Goal: Information Seeking & Learning: Learn about a topic

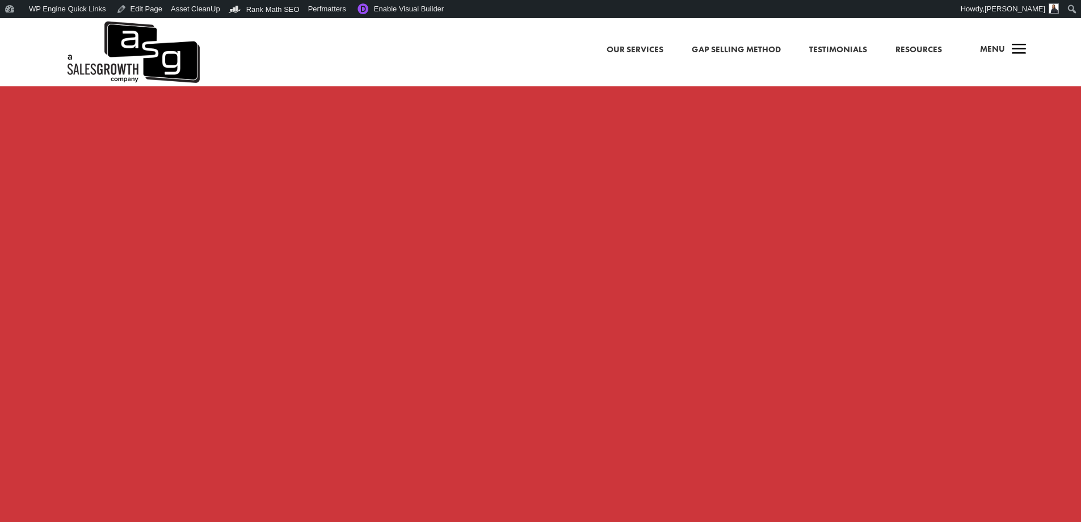
scroll to position [932, 0]
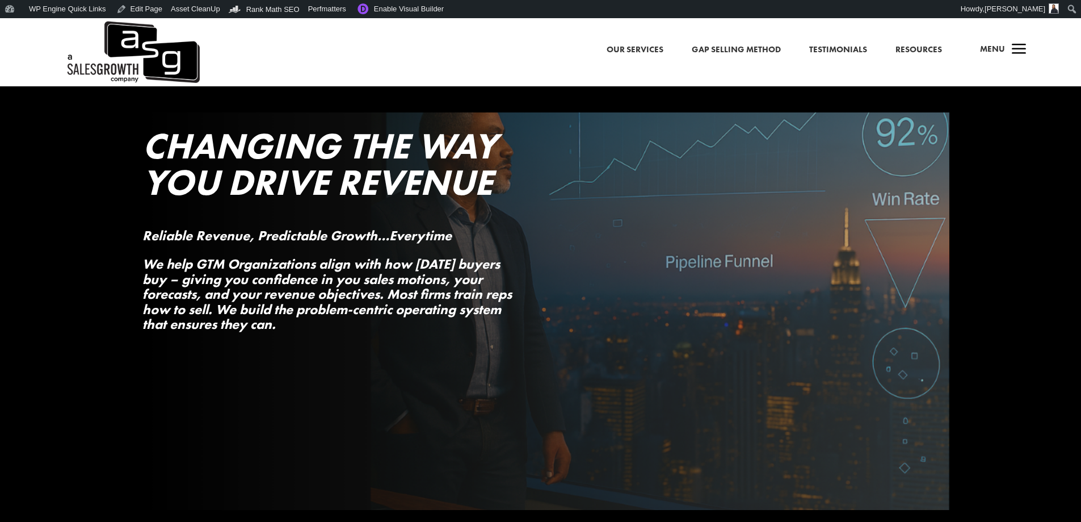
scroll to position [57, 0]
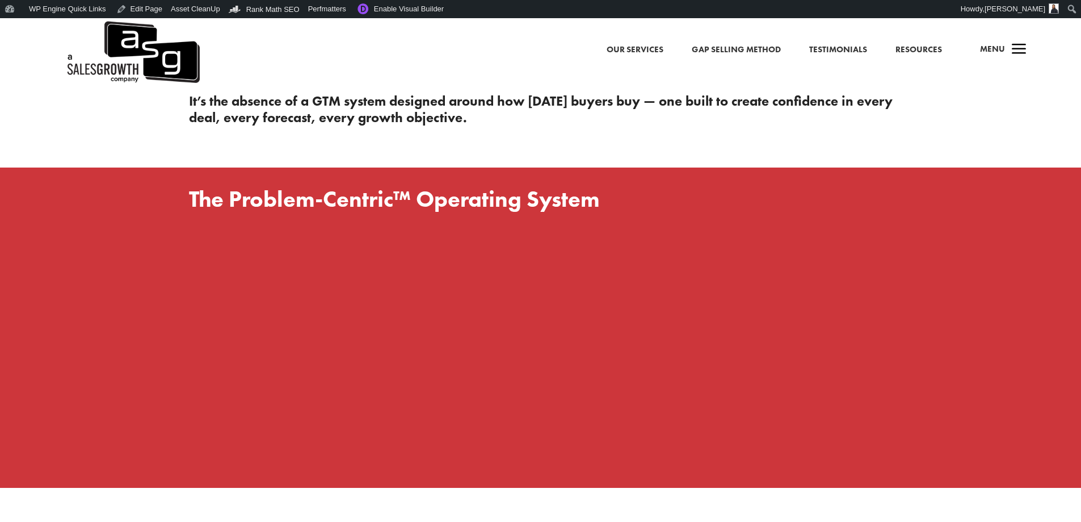
scroll to position [795, 0]
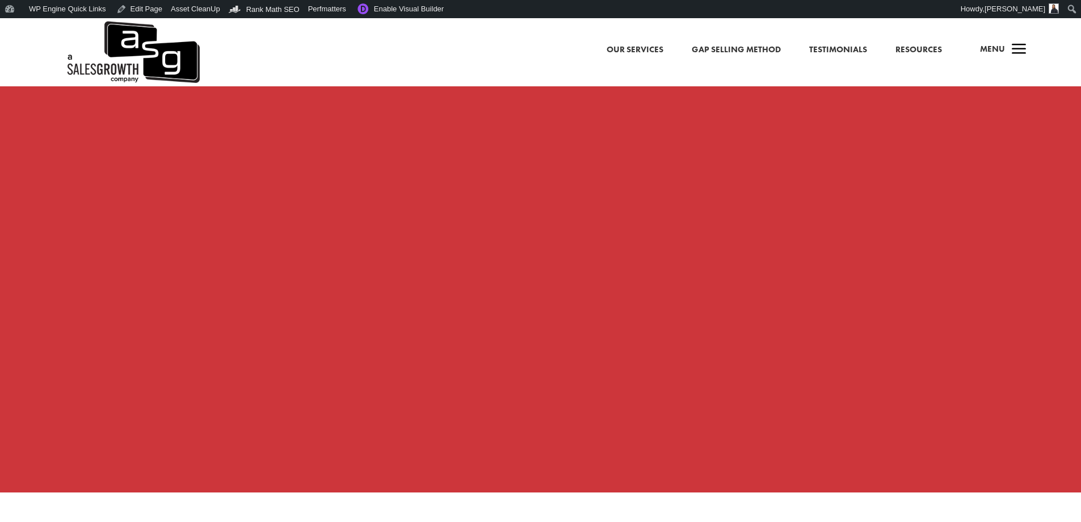
scroll to position [852, 0]
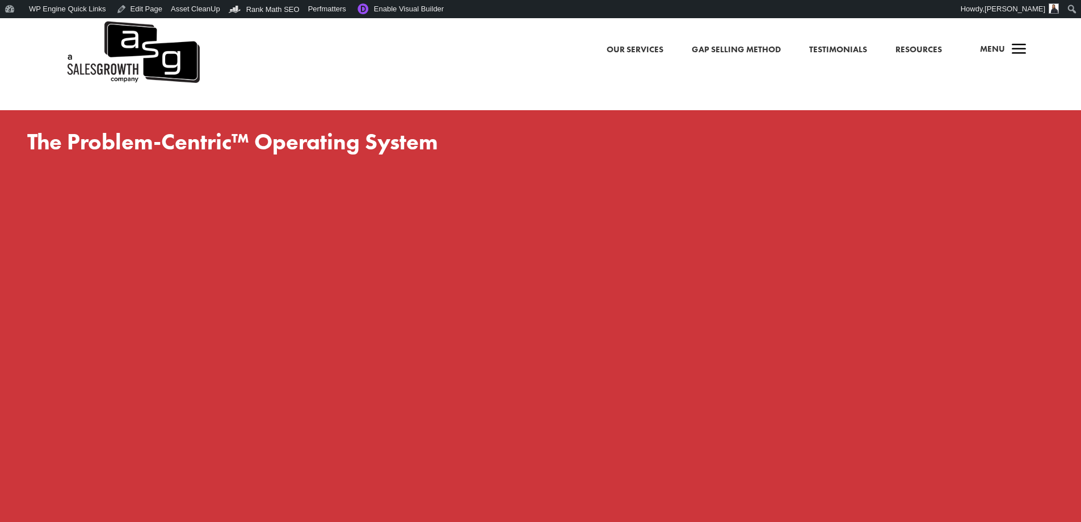
scroll to position [795, 0]
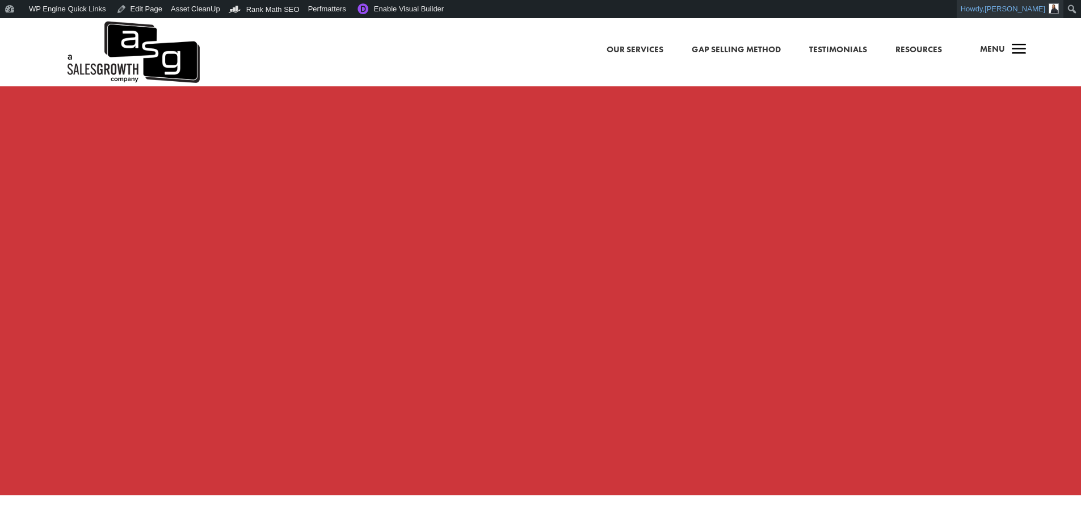
scroll to position [988, 0]
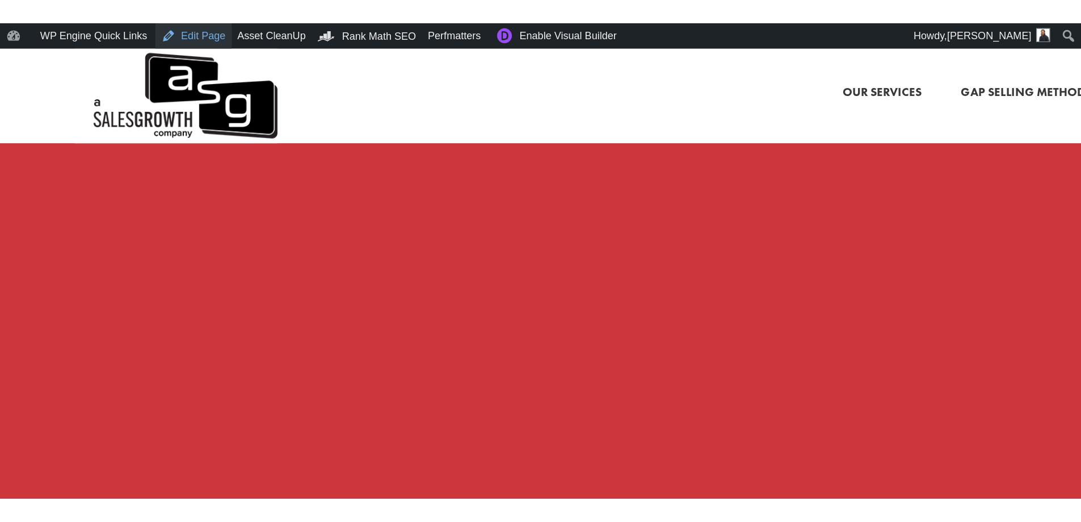
scroll to position [988, 0]
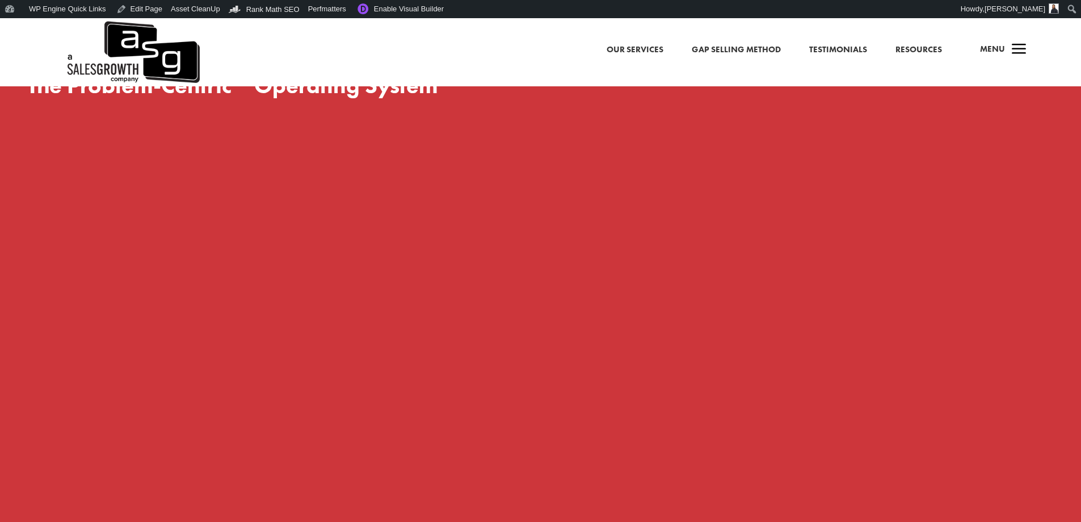
scroll to position [795, 0]
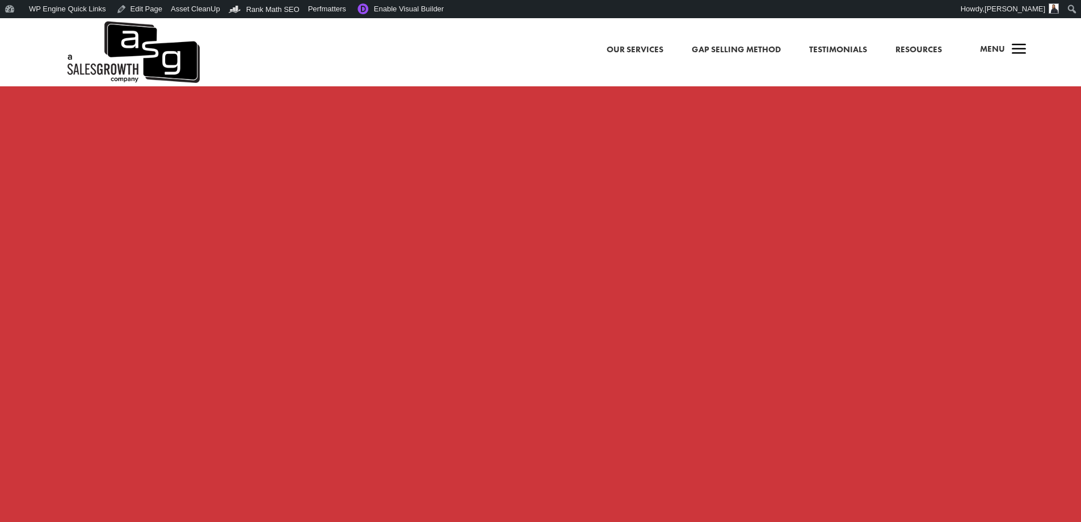
scroll to position [1022, 0]
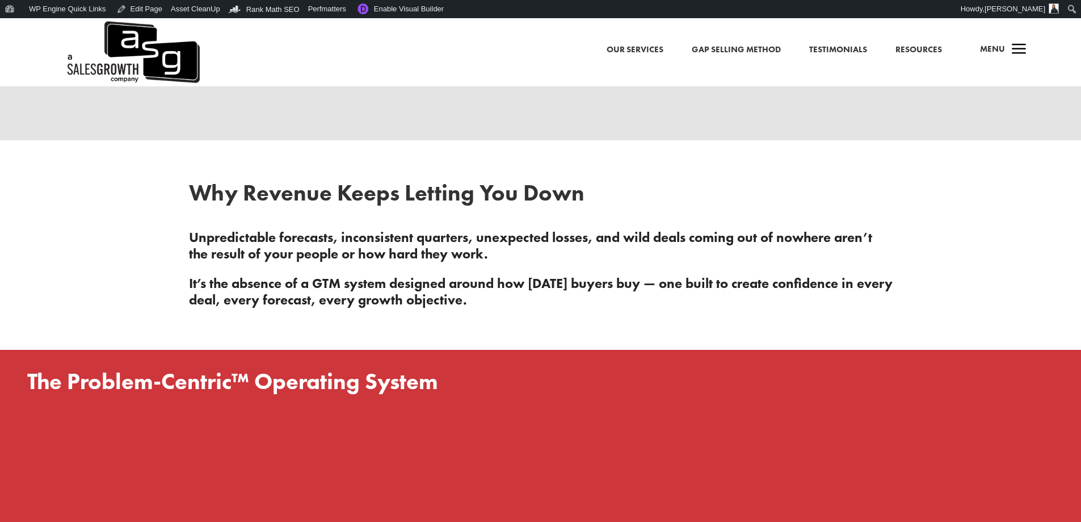
scroll to position [624, 0]
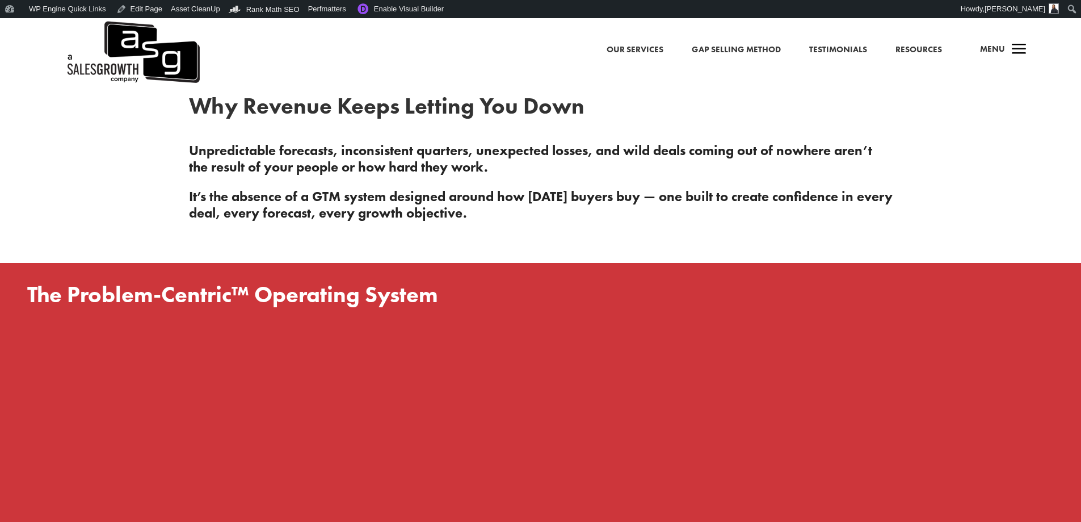
scroll to position [852, 0]
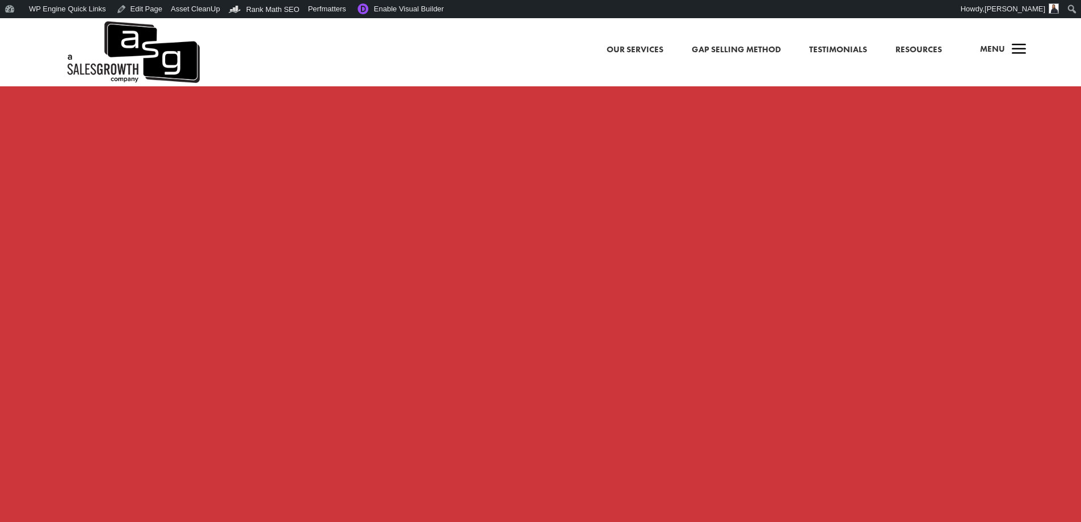
scroll to position [795, 0]
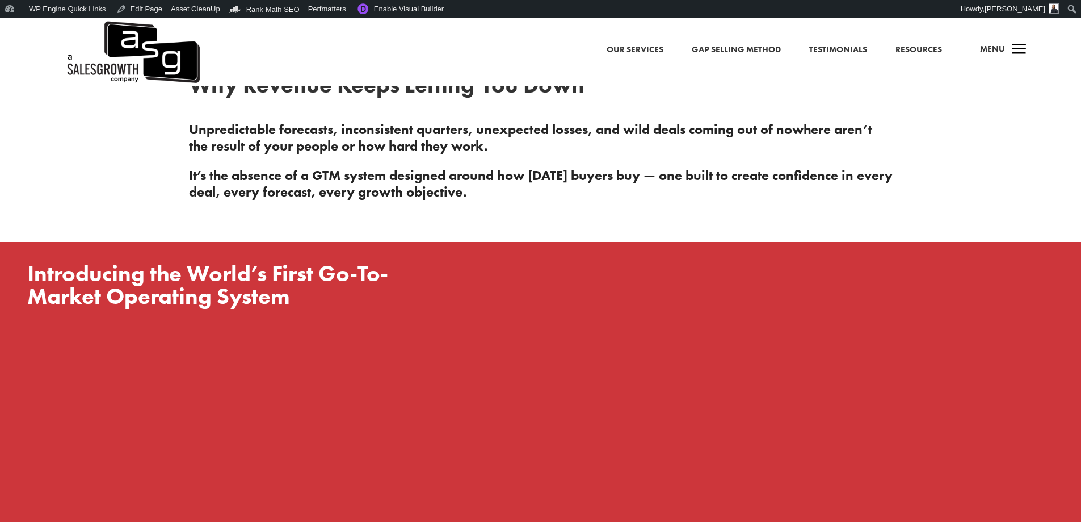
scroll to position [681, 0]
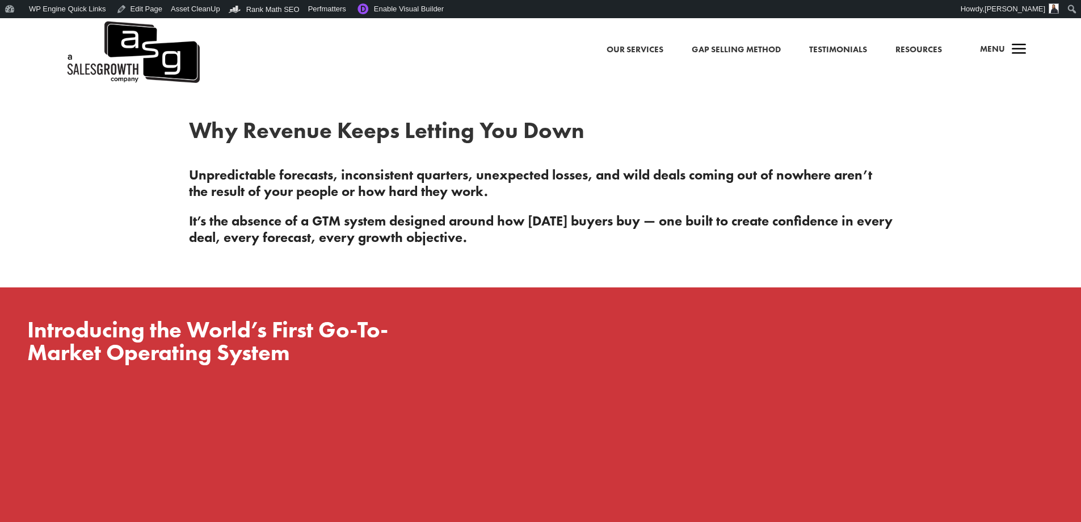
scroll to position [568, 0]
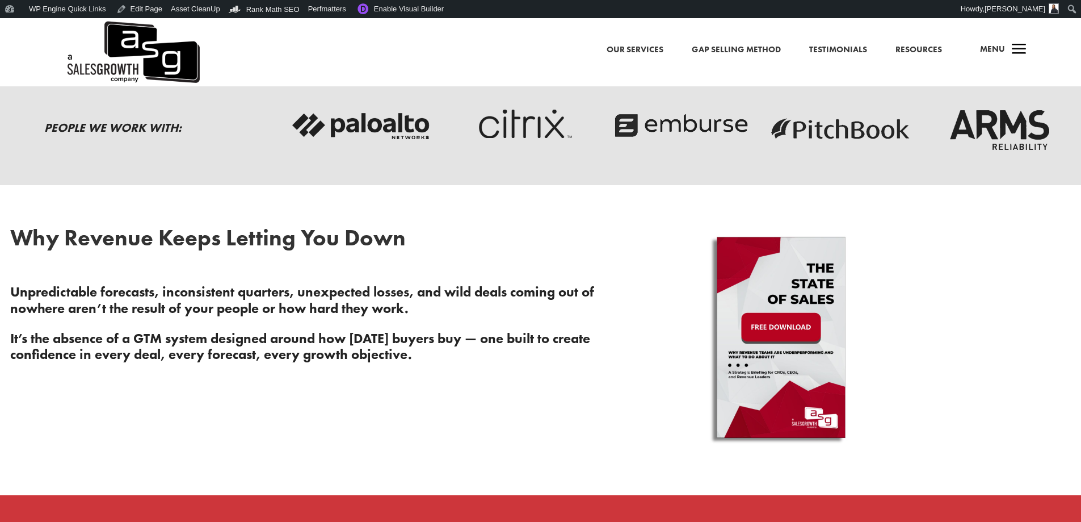
scroll to position [568, 0]
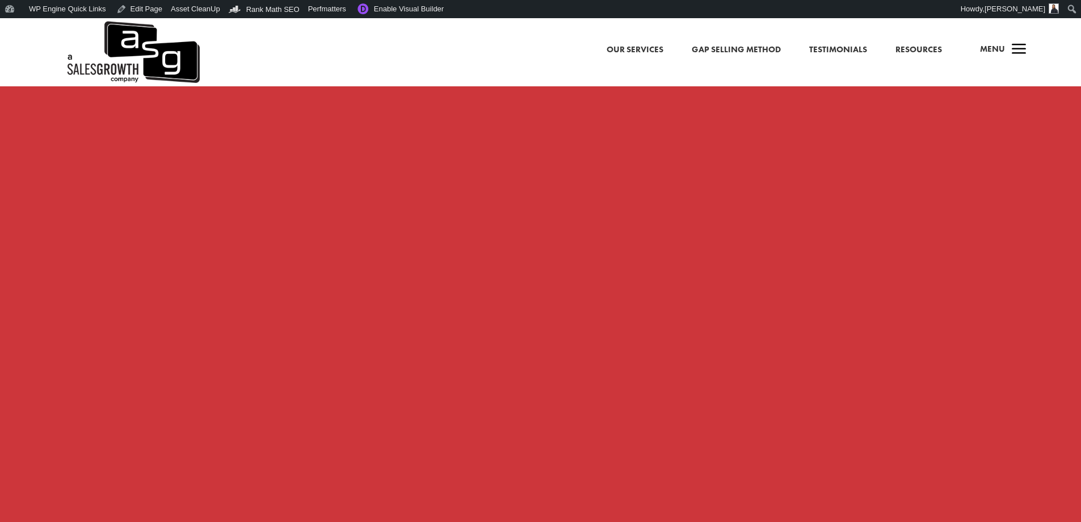
scroll to position [1192, 0]
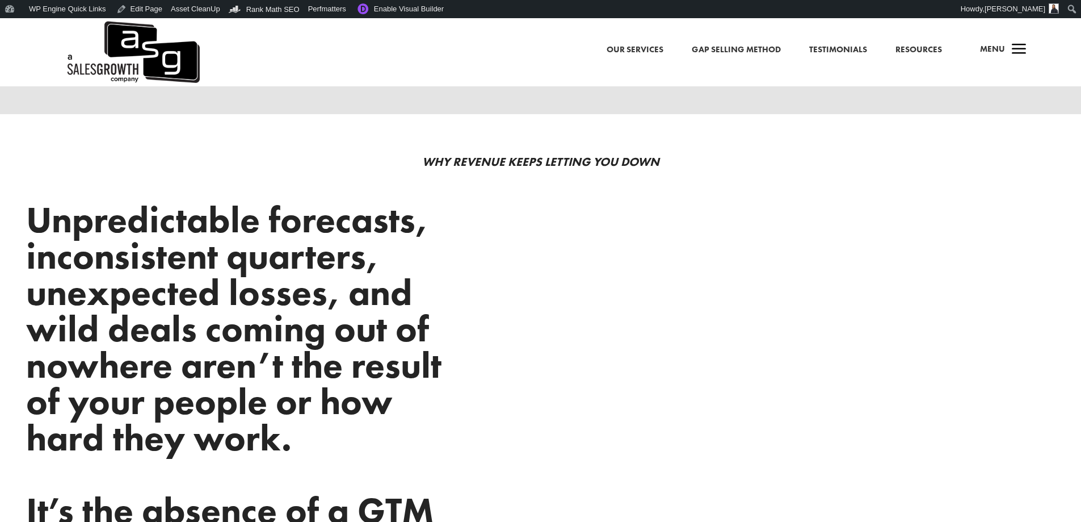
click at [730, 47] on link "Gap Selling Method" at bounding box center [736, 50] width 89 height 15
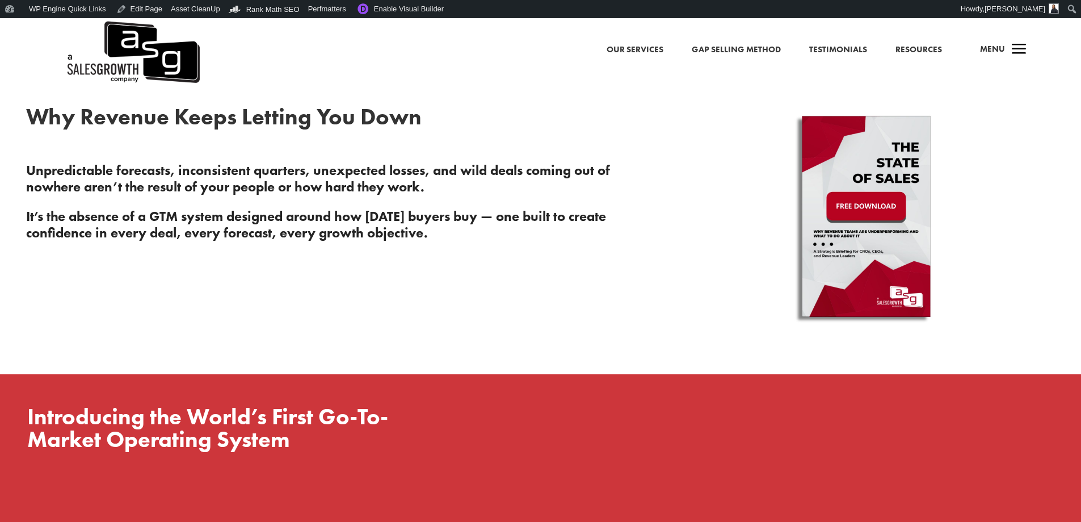
scroll to position [624, 0]
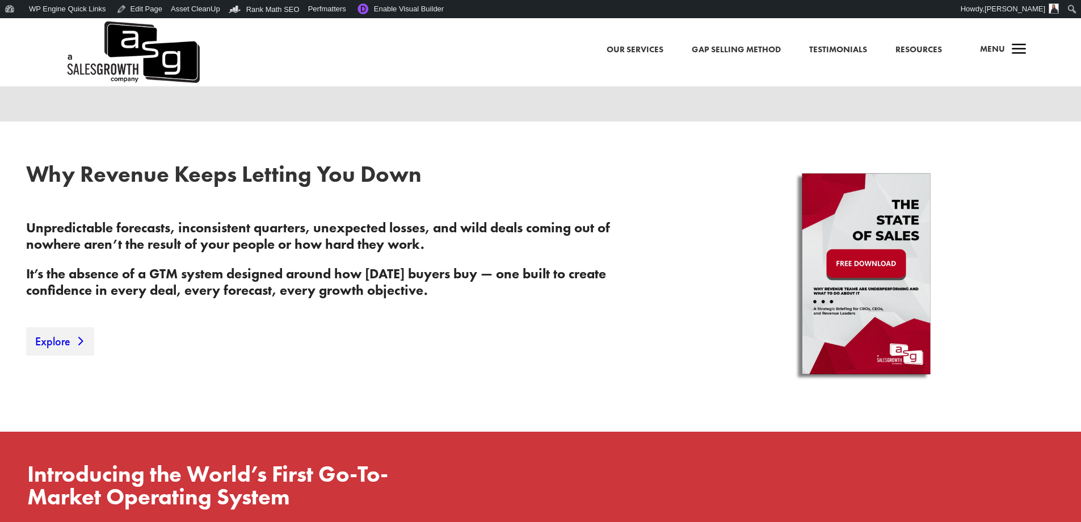
click at [57, 341] on link "Explore" at bounding box center [60, 341] width 68 height 28
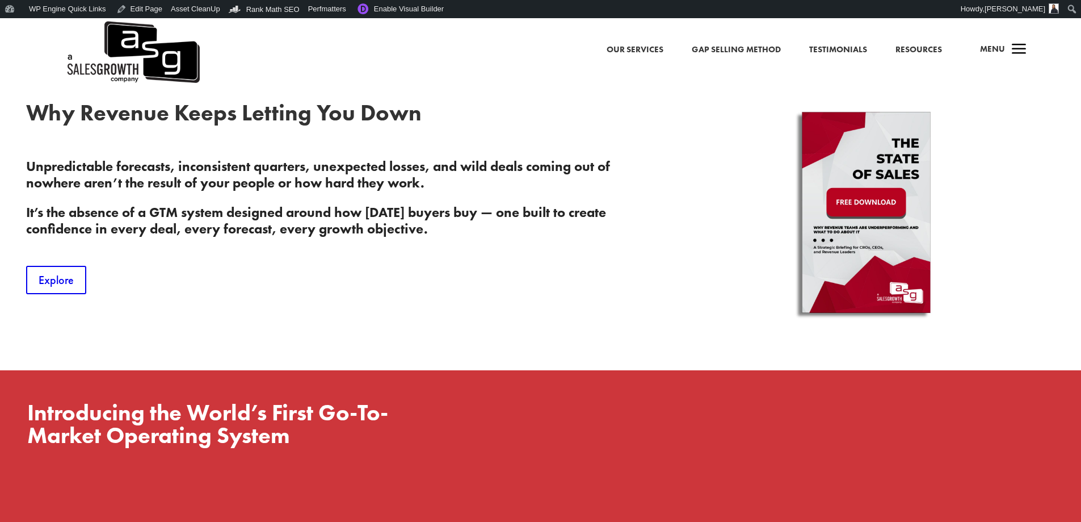
scroll to position [515, 0]
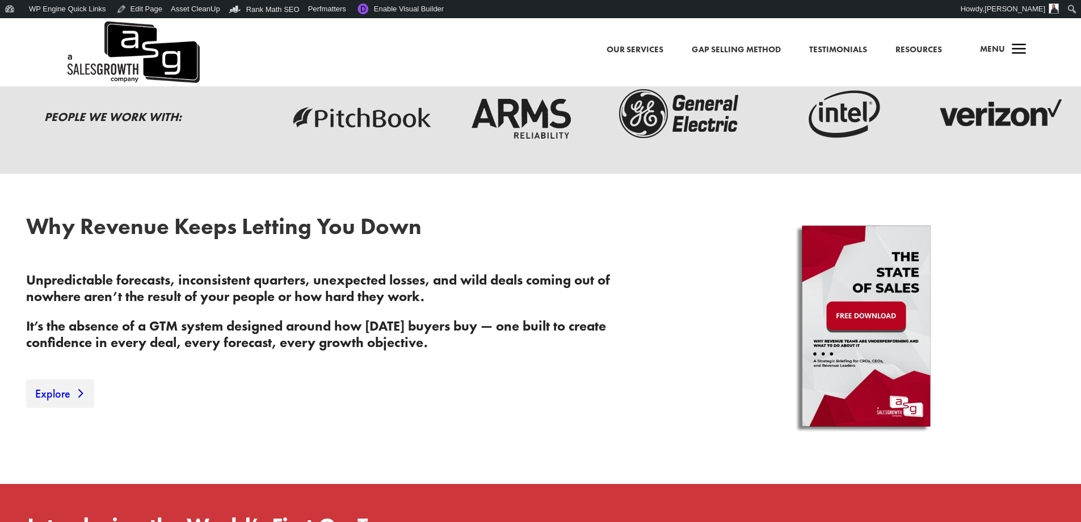
click at [43, 396] on link "Explore" at bounding box center [60, 393] width 68 height 28
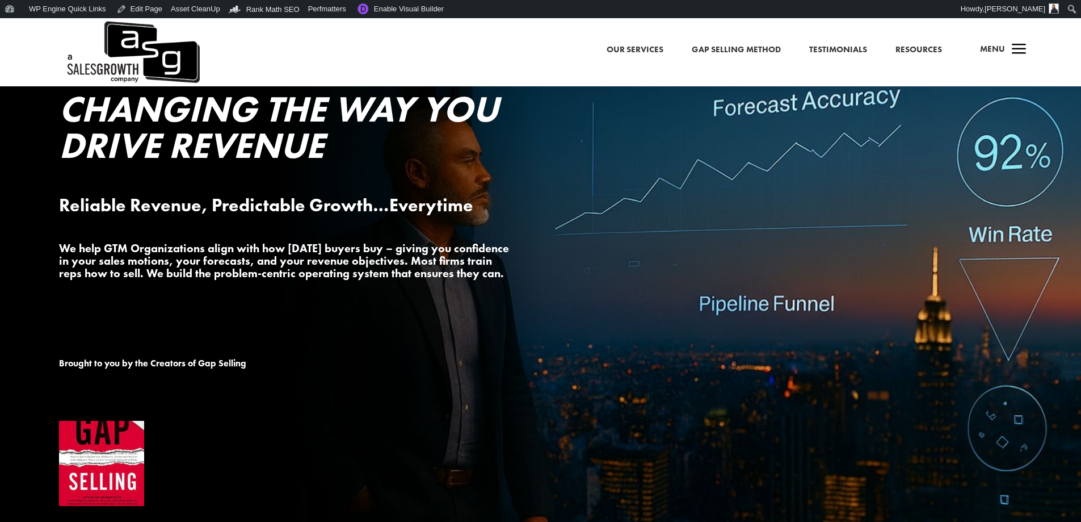
scroll to position [5, 0]
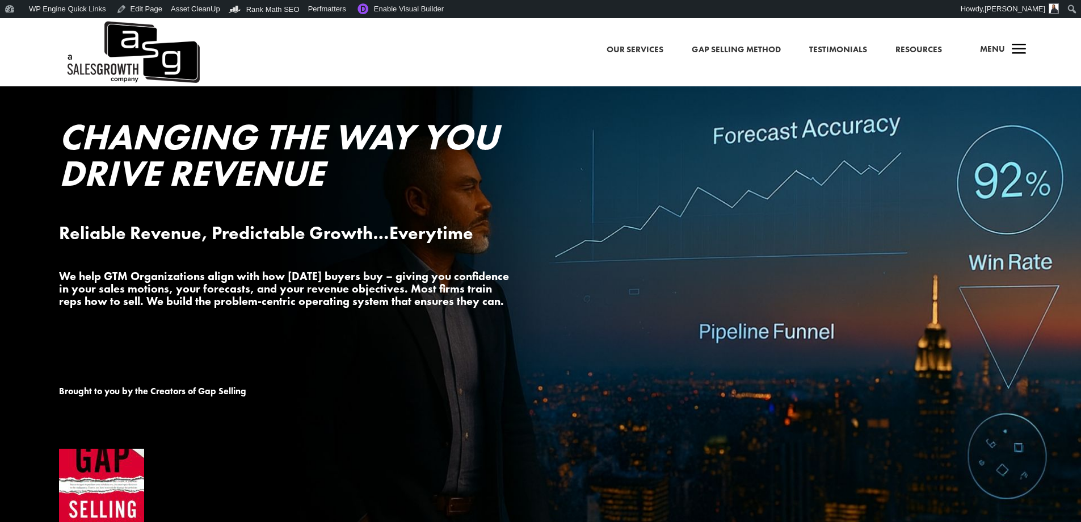
click at [1020, 51] on span "a" at bounding box center [1019, 45] width 23 height 23
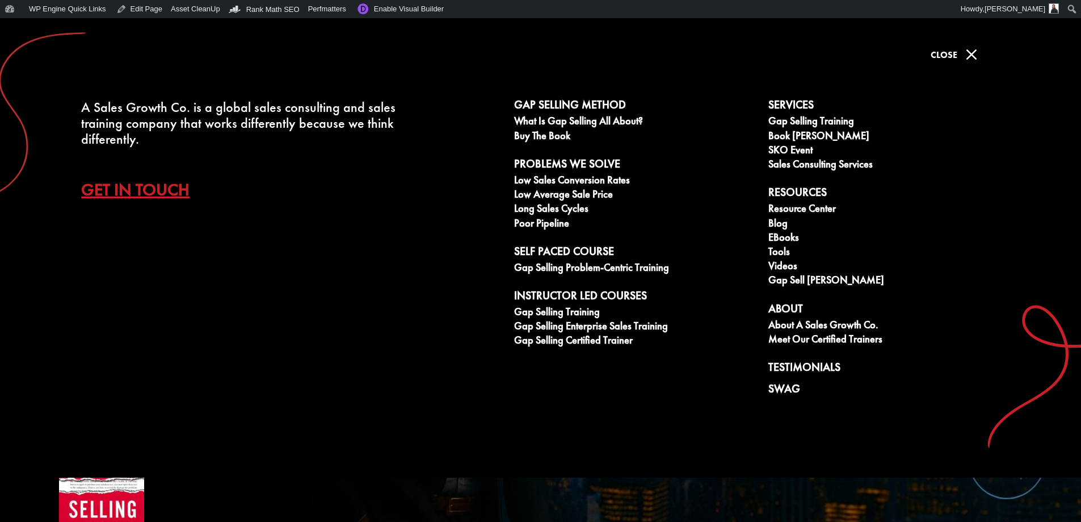
click at [970, 55] on span "M" at bounding box center [972, 54] width 23 height 23
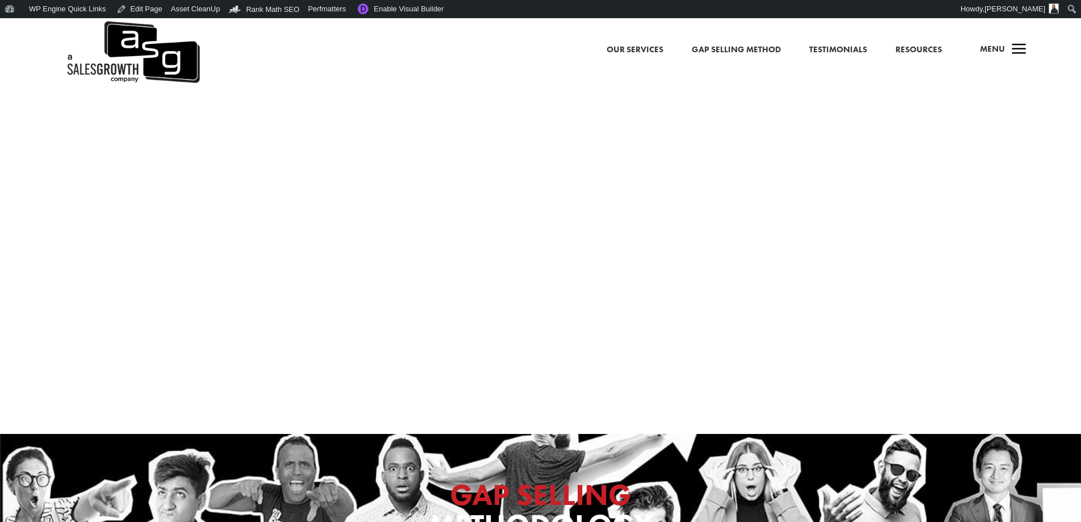
scroll to position [227, 0]
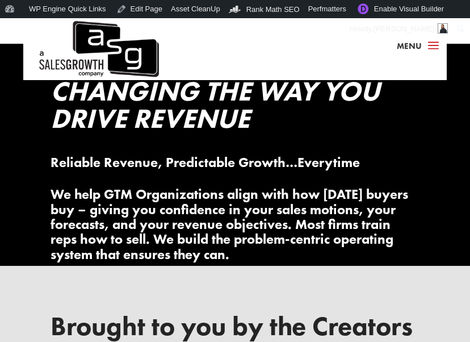
scroll to position [57, 0]
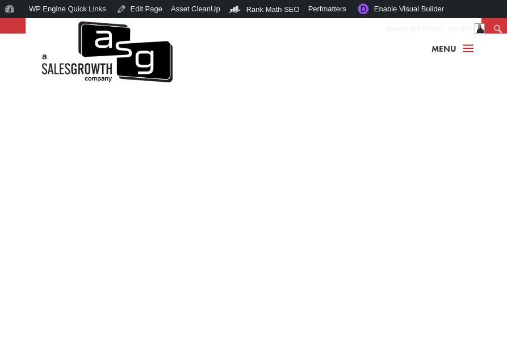
scroll to position [1192, 0]
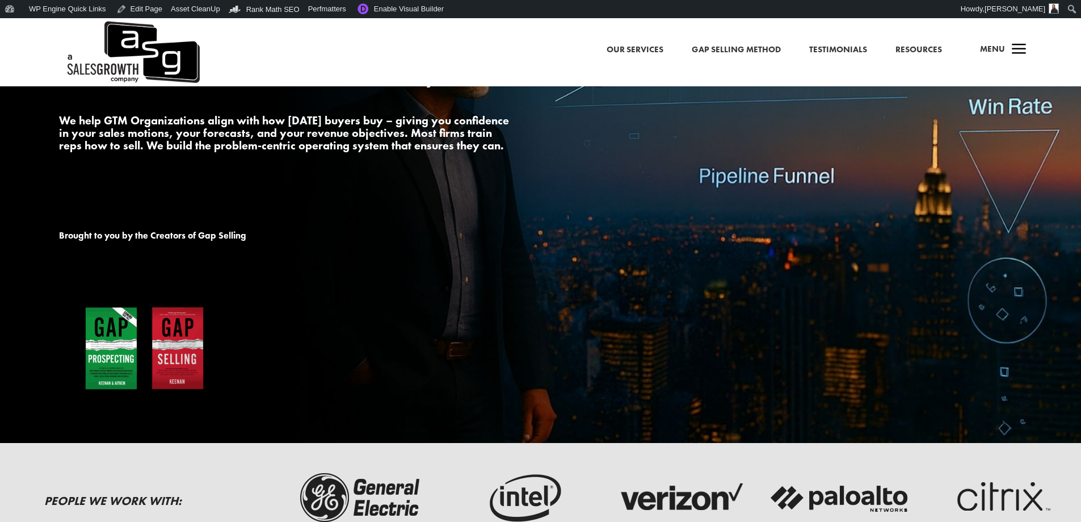
scroll to position [170, 0]
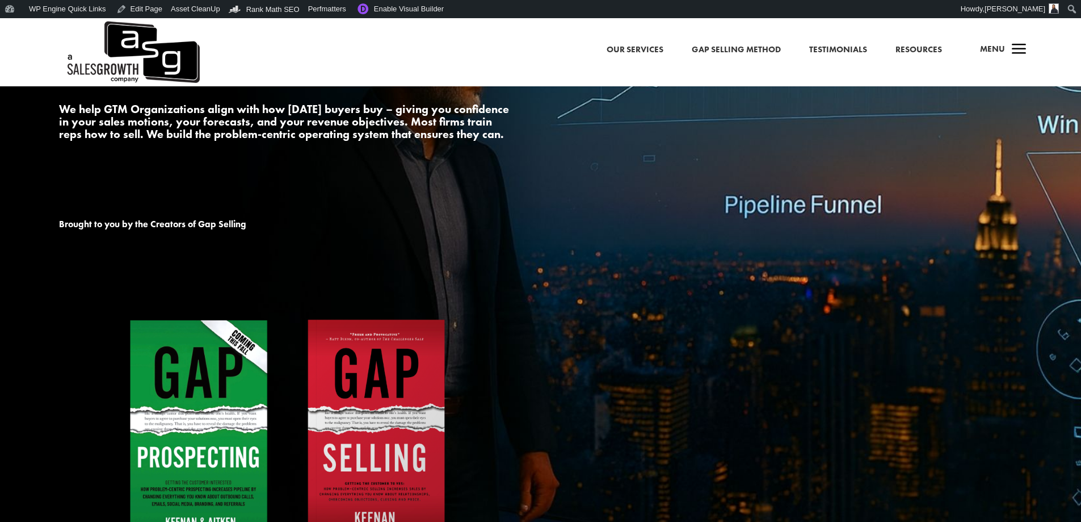
scroll to position [170, 0]
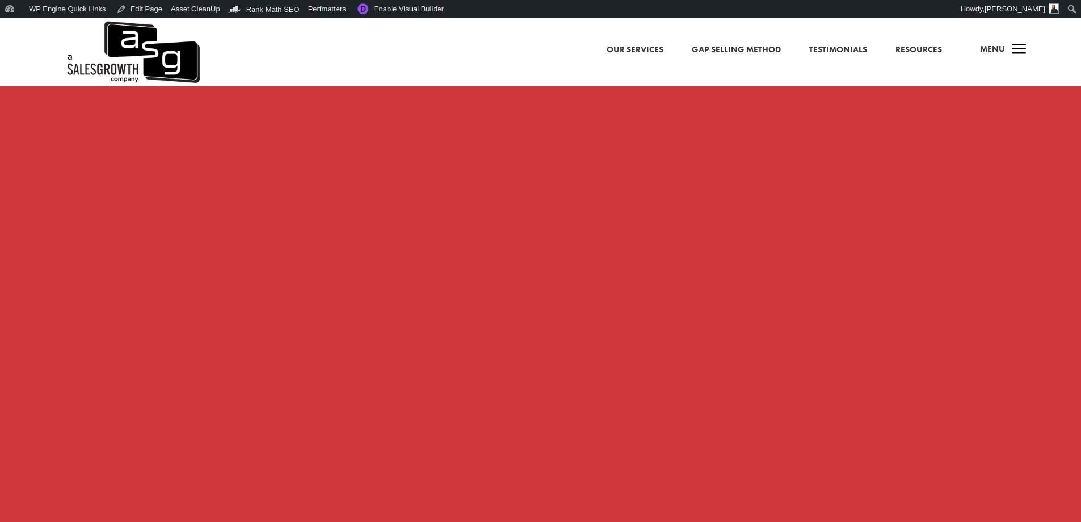
scroll to position [1646, 0]
click at [392, 13] on link "Enable Visual Builder" at bounding box center [400, 9] width 98 height 18
